Goal: Contribute content

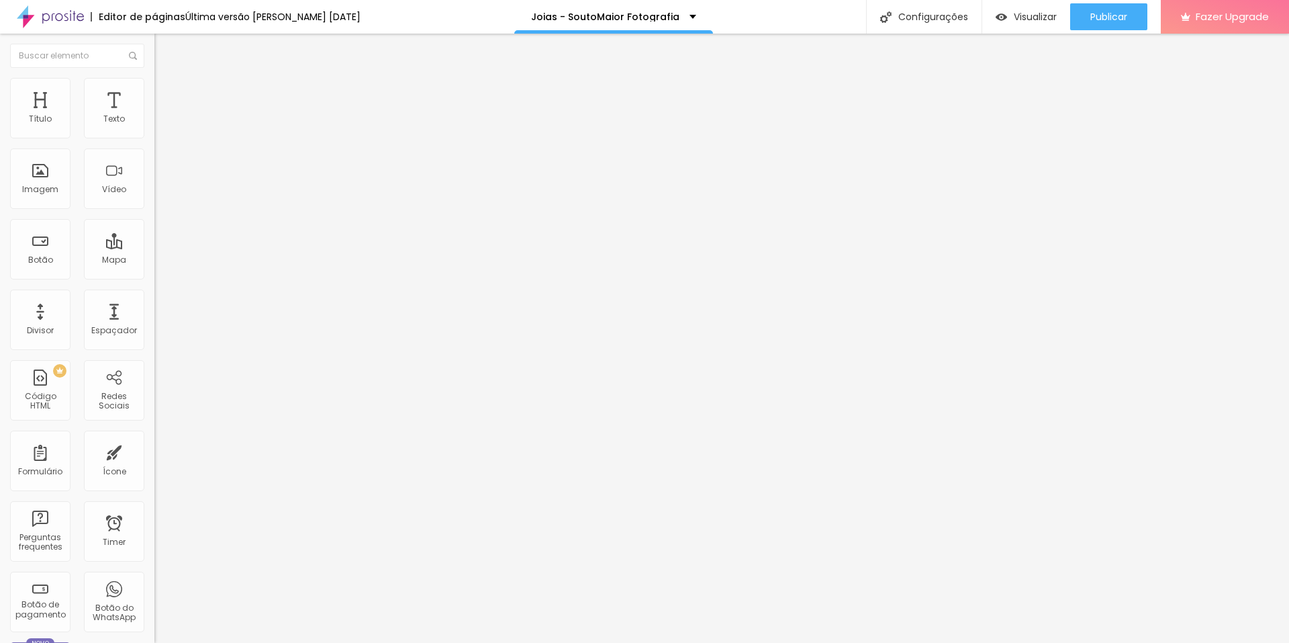
click at [154, 117] on div at bounding box center [231, 111] width 154 height 9
drag, startPoint x: 438, startPoint y: 224, endPoint x: 463, endPoint y: 257, distance: 41.6
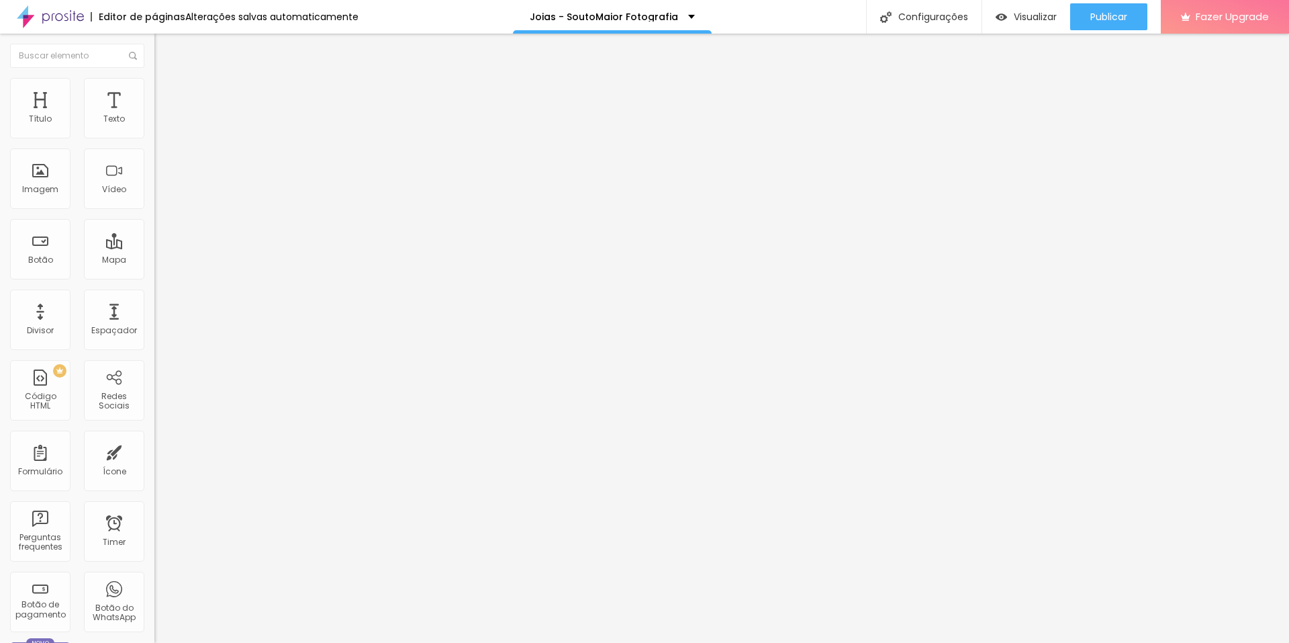
drag, startPoint x: 478, startPoint y: 233, endPoint x: 768, endPoint y: 234, distance: 290.1
drag, startPoint x: 489, startPoint y: 240, endPoint x: 784, endPoint y: 244, distance: 295.5
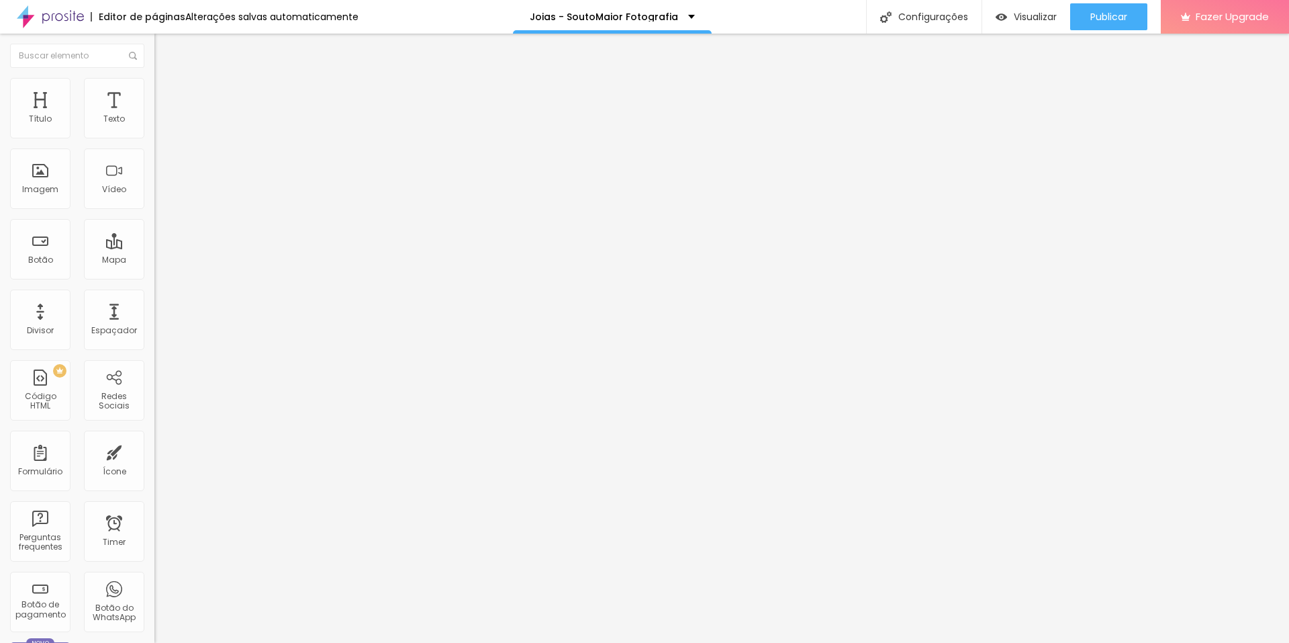
click at [154, 116] on img at bounding box center [158, 111] width 8 height 8
drag, startPoint x: 434, startPoint y: 318, endPoint x: 448, endPoint y: 353, distance: 37.4
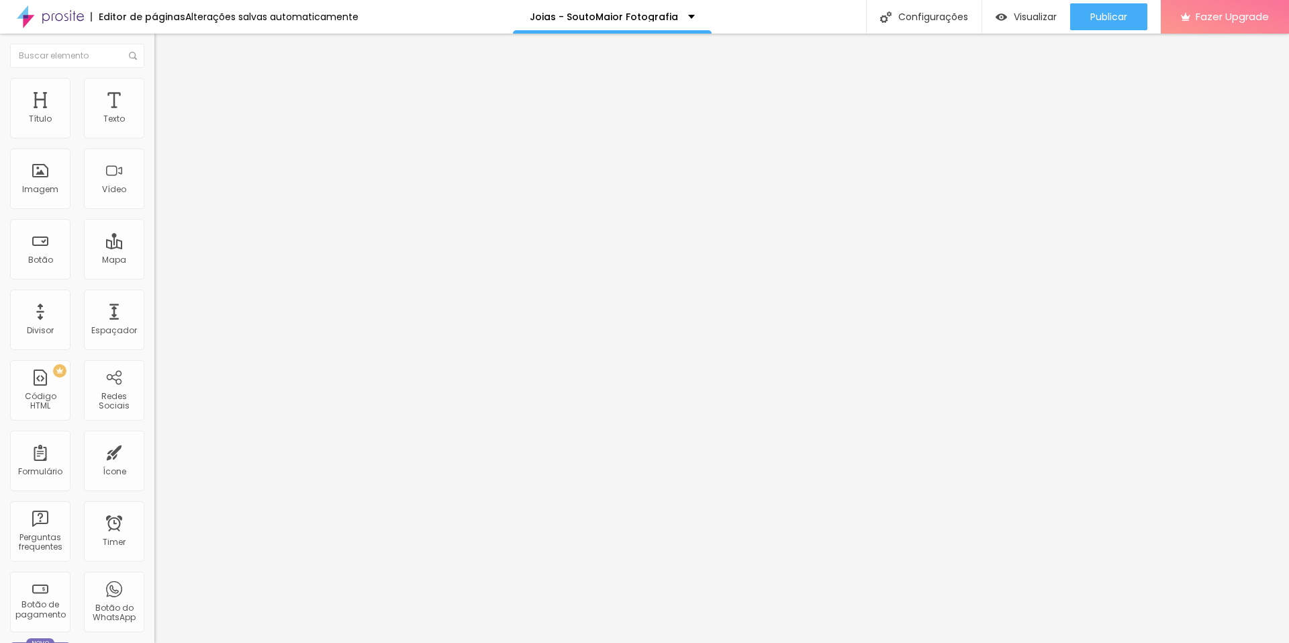
drag, startPoint x: 477, startPoint y: 361, endPoint x: 768, endPoint y: 362, distance: 290.8
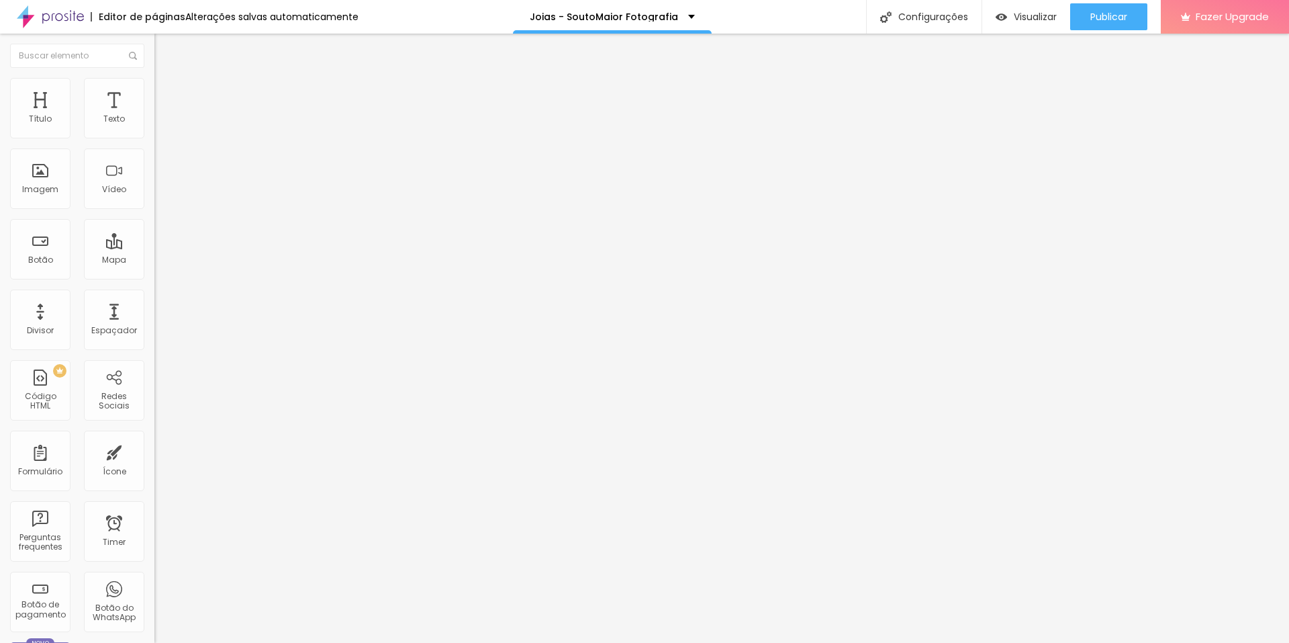
drag, startPoint x: 489, startPoint y: 371, endPoint x: 781, endPoint y: 369, distance: 292.1
click at [154, 116] on img at bounding box center [158, 111] width 8 height 8
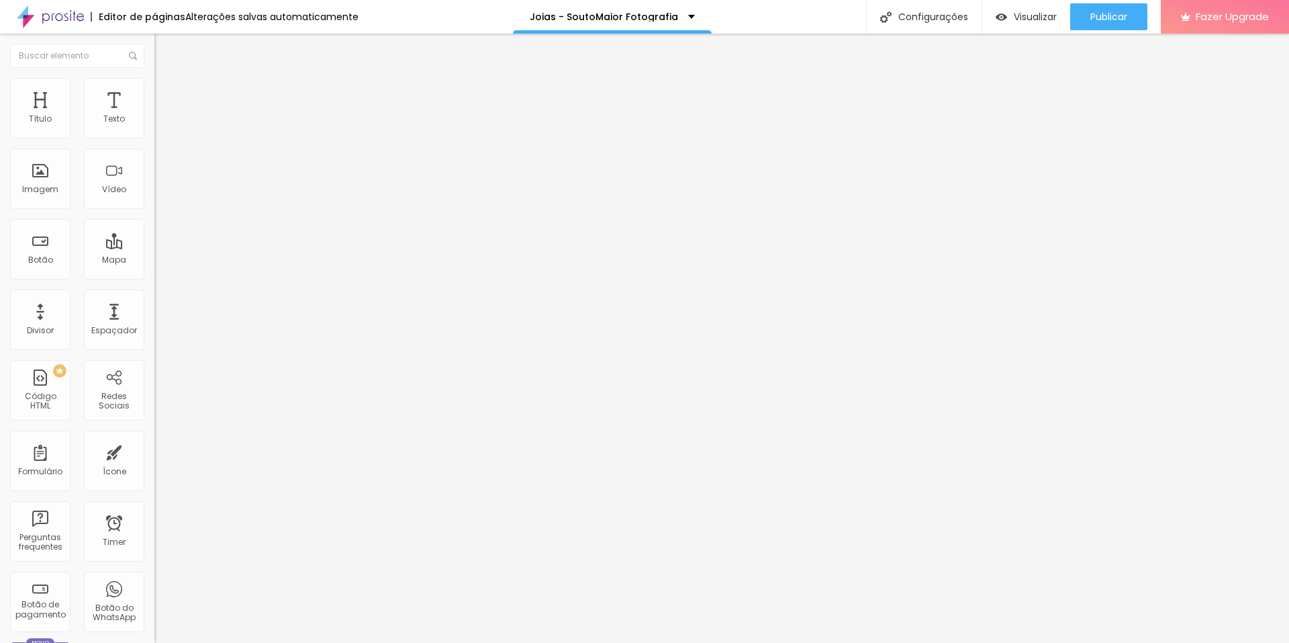
scroll to position [242, 0]
drag, startPoint x: 449, startPoint y: 431, endPoint x: 436, endPoint y: 407, distance: 27.0
drag, startPoint x: 443, startPoint y: 429, endPoint x: 437, endPoint y: 396, distance: 34.0
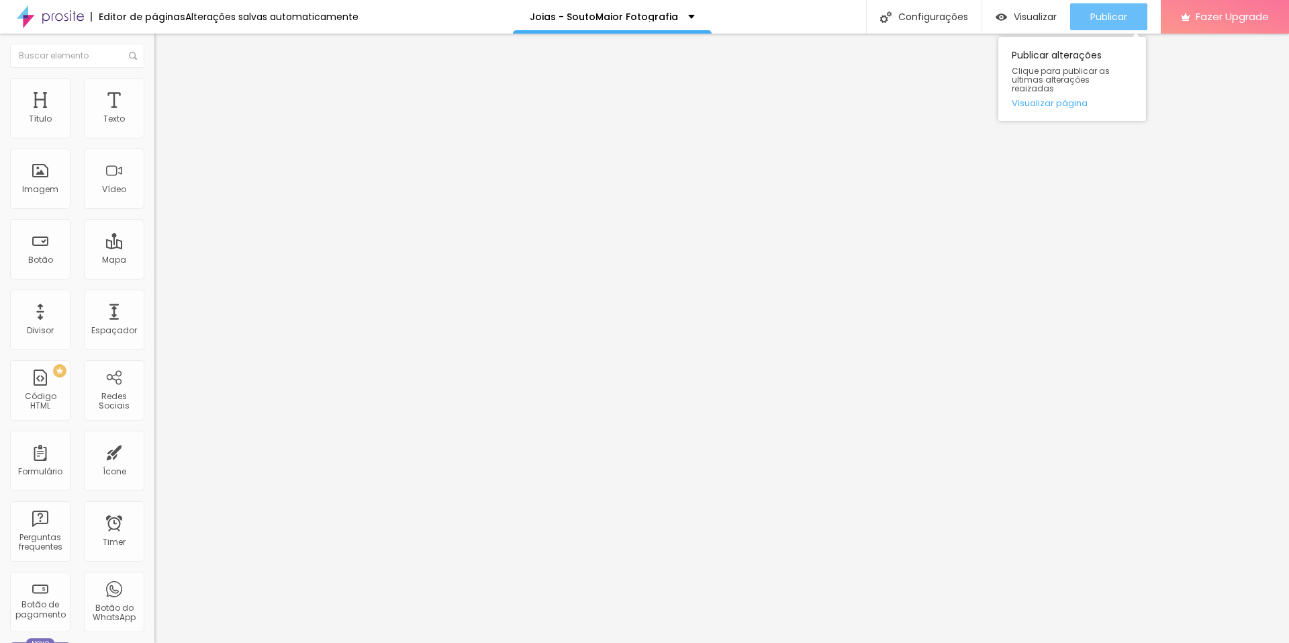
click at [1126, 25] on div "Publicar" at bounding box center [1109, 16] width 37 height 27
click at [1117, 17] on span "Publicar" at bounding box center [1109, 16] width 37 height 11
